Goal: Information Seeking & Learning: Learn about a topic

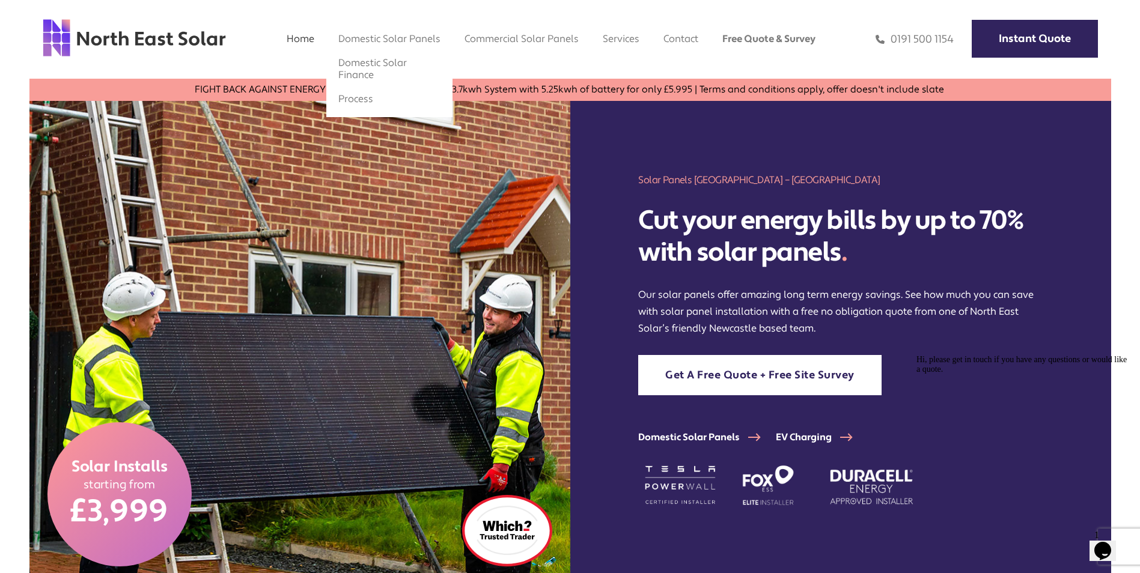
click at [366, 44] on li "Domestic Solar Panels Domestic Solar Finance Process" at bounding box center [389, 39] width 126 height 12
click at [373, 38] on link "Domestic Solar Panels" at bounding box center [389, 38] width 102 height 13
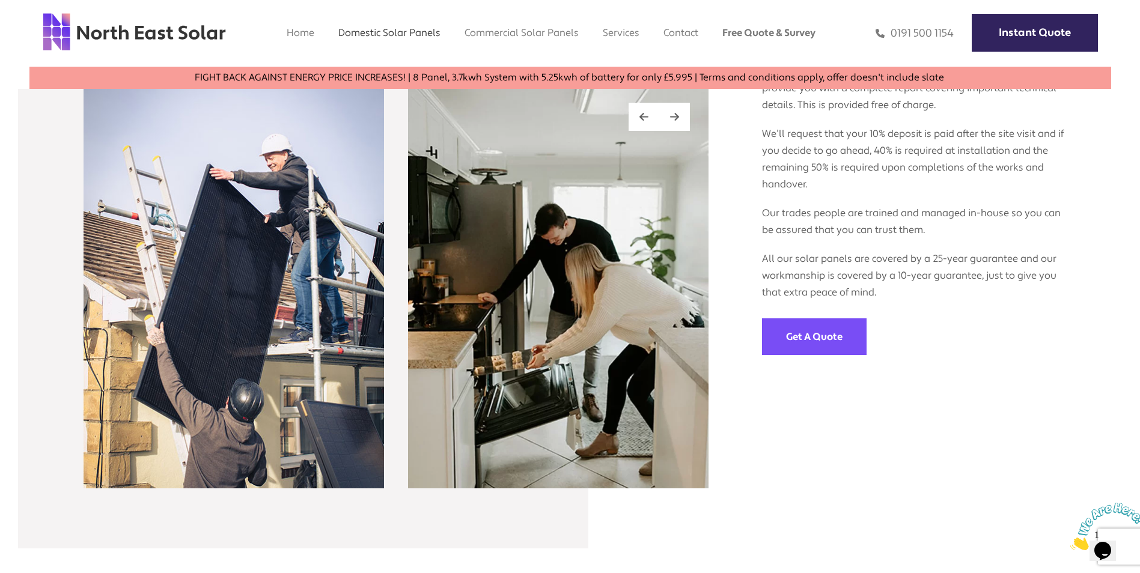
scroll to position [1202, 0]
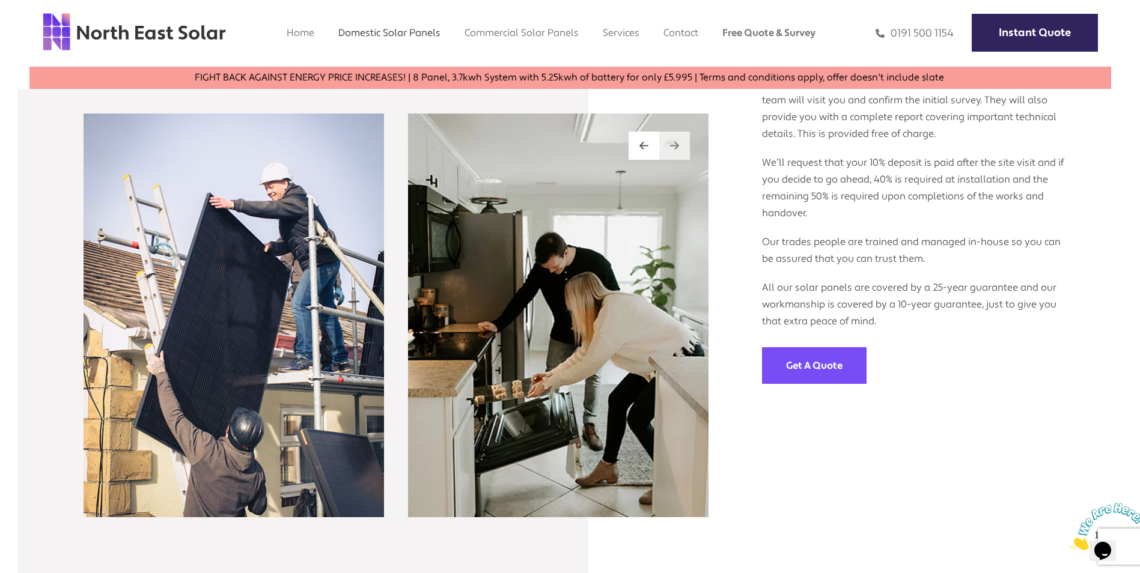
click at [676, 150] on img at bounding box center [674, 146] width 9 height 10
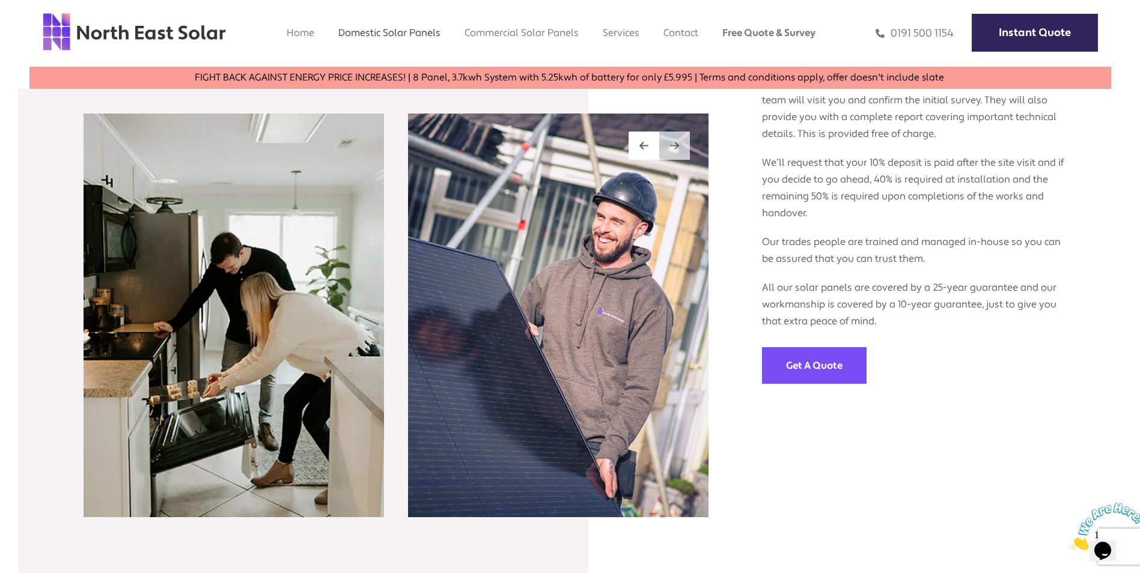
click at [676, 150] on img at bounding box center [674, 146] width 9 height 10
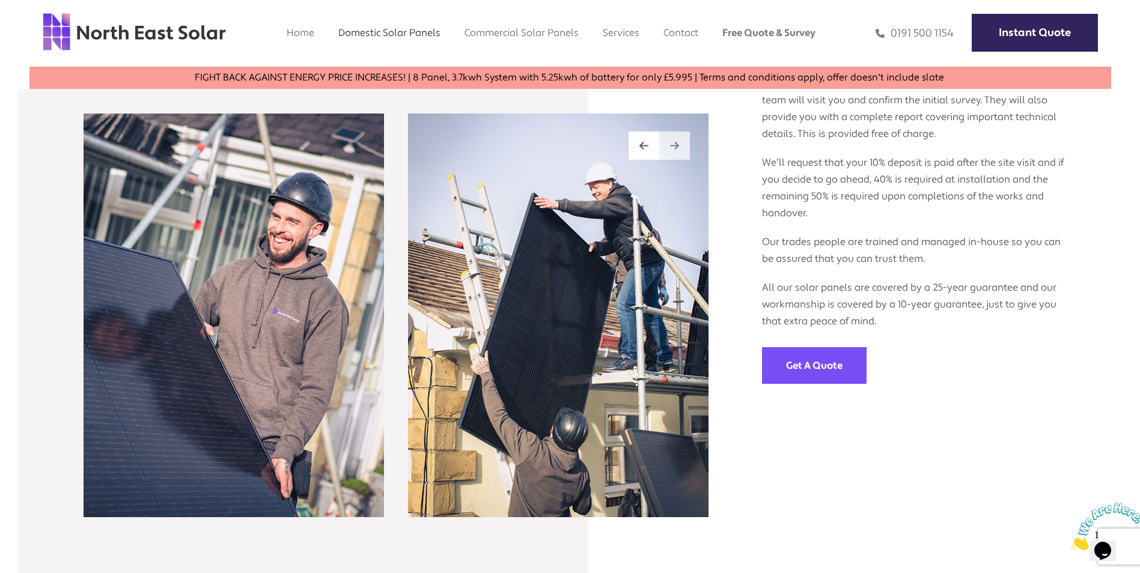
click at [676, 150] on img at bounding box center [674, 146] width 9 height 10
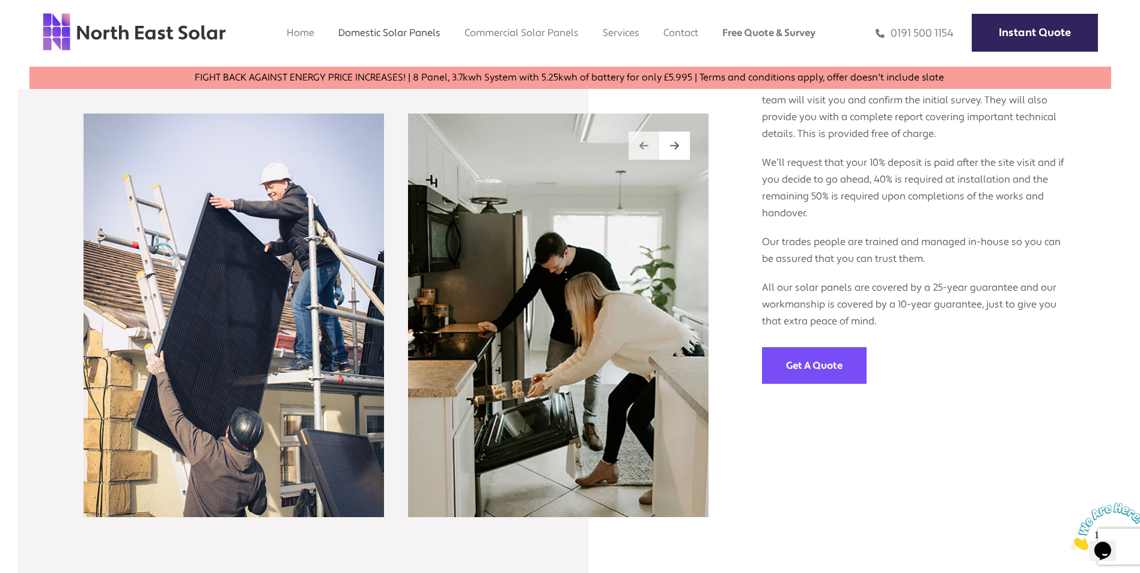
click at [648, 153] on div at bounding box center [643, 146] width 31 height 28
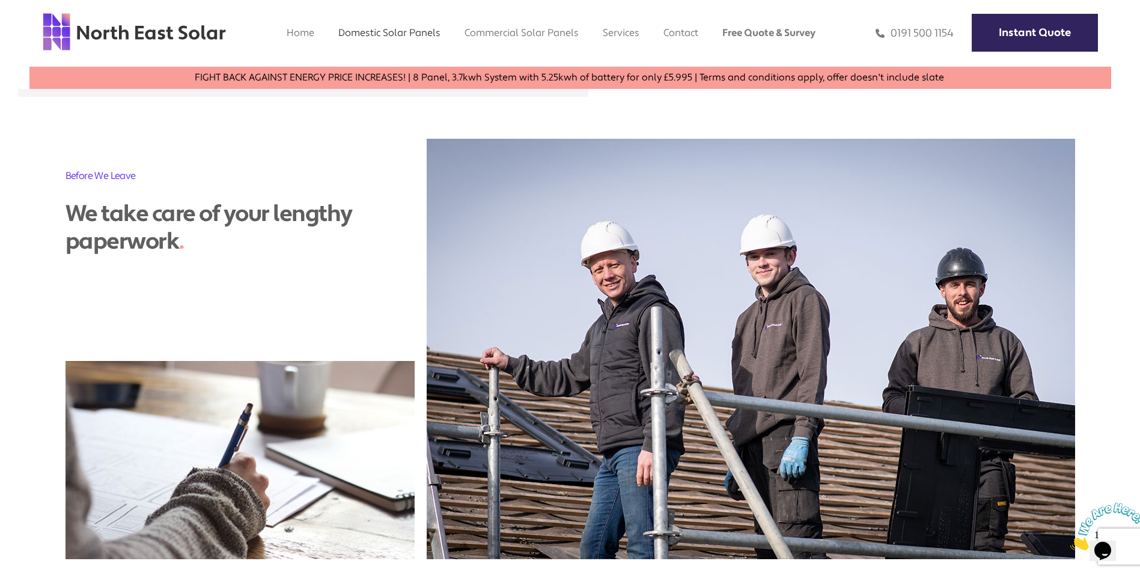
scroll to position [1742, 0]
